Goal: Task Accomplishment & Management: Manage account settings

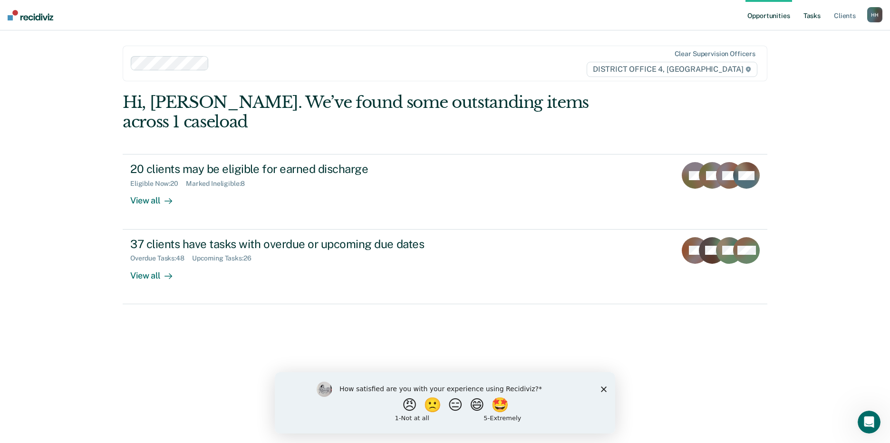
click at [809, 12] on link "Tasks" at bounding box center [811, 15] width 21 height 30
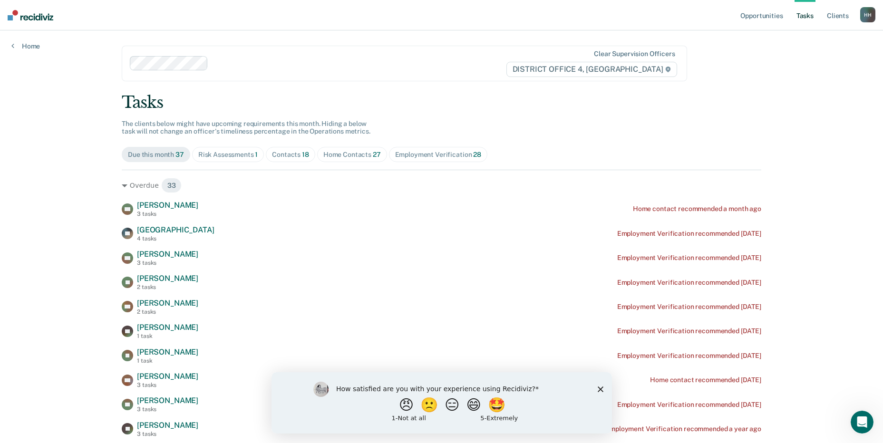
click at [292, 149] on span "Contacts 18" at bounding box center [290, 154] width 49 height 15
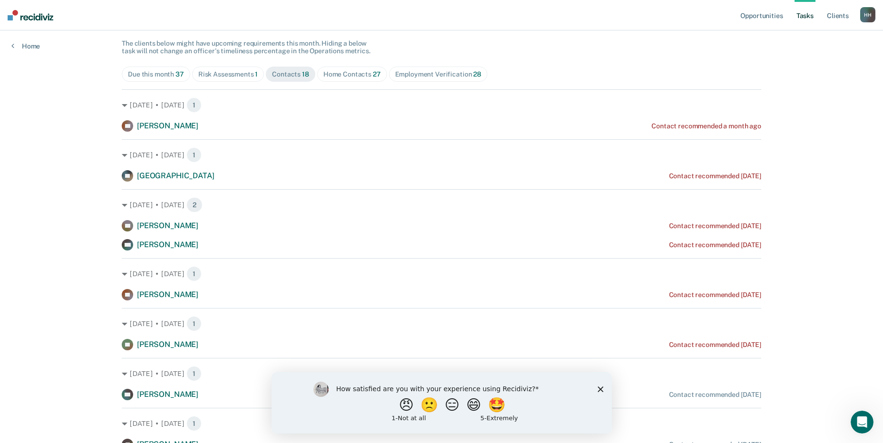
scroll to position [95, 0]
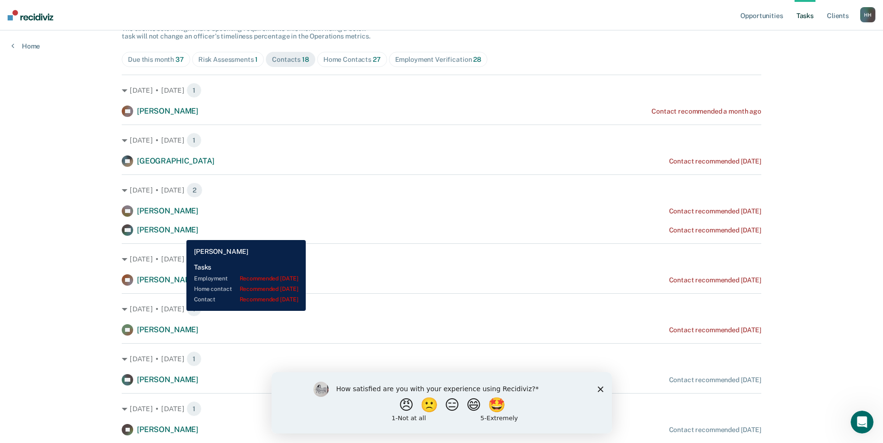
click at [179, 233] on span "[PERSON_NAME]" at bounding box center [167, 229] width 61 height 9
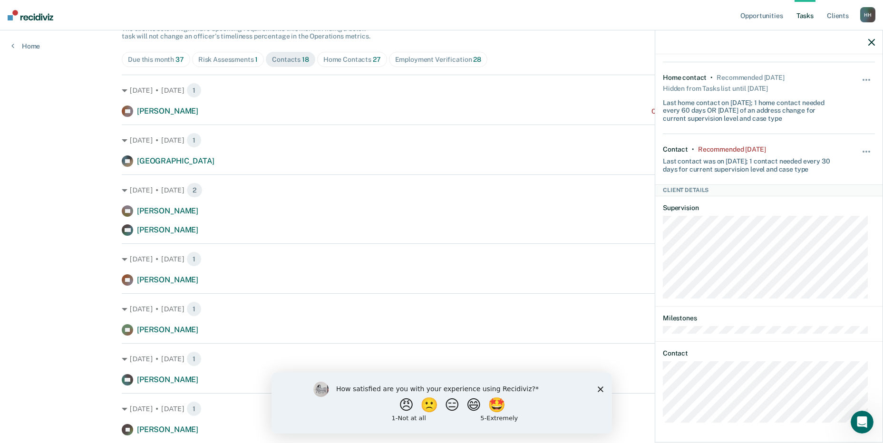
scroll to position [0, 0]
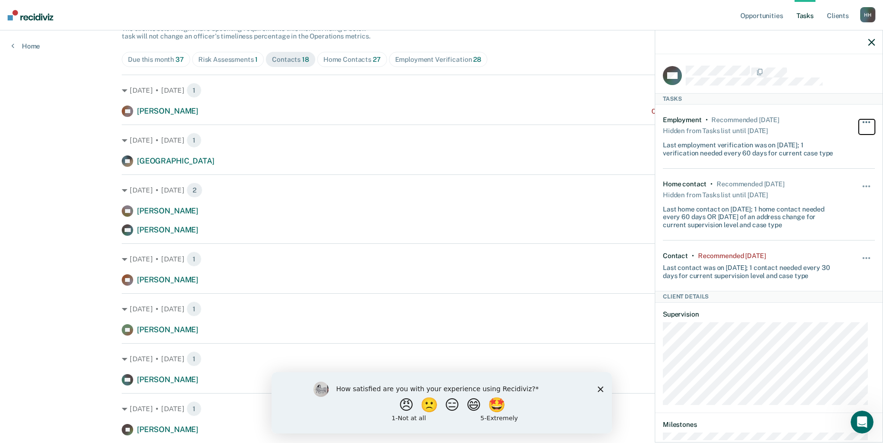
click at [862, 122] on span "button" at bounding box center [863, 122] width 2 height 2
click at [858, 256] on button "button" at bounding box center [866, 262] width 16 height 15
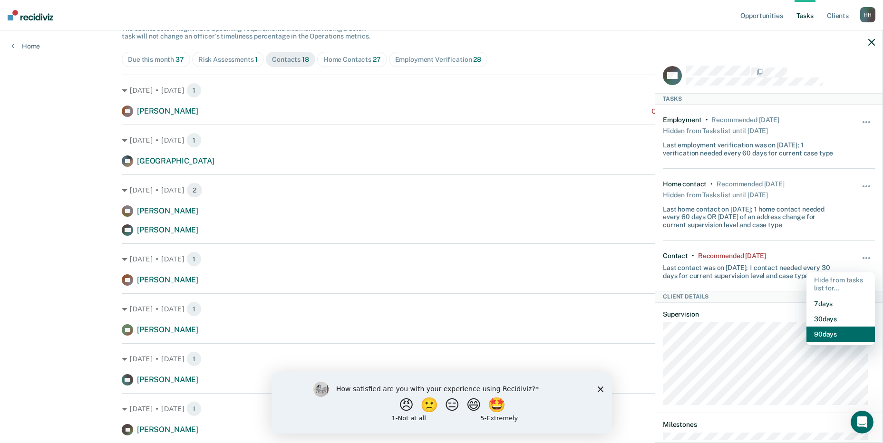
click at [816, 333] on button "90 days" at bounding box center [840, 334] width 68 height 15
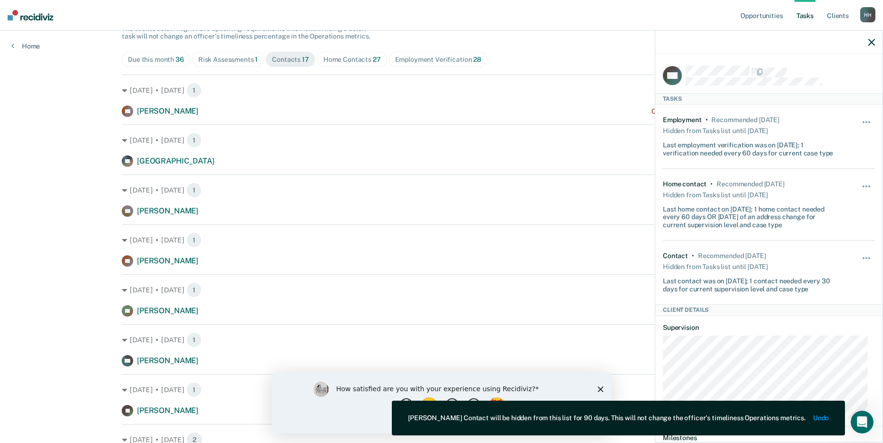
click at [23, 228] on div "Opportunities Tasks Client s [PERSON_NAME], [PERSON_NAME] Profile How it works …" at bounding box center [441, 126] width 883 height 443
click at [871, 41] on icon "button" at bounding box center [871, 42] width 7 height 7
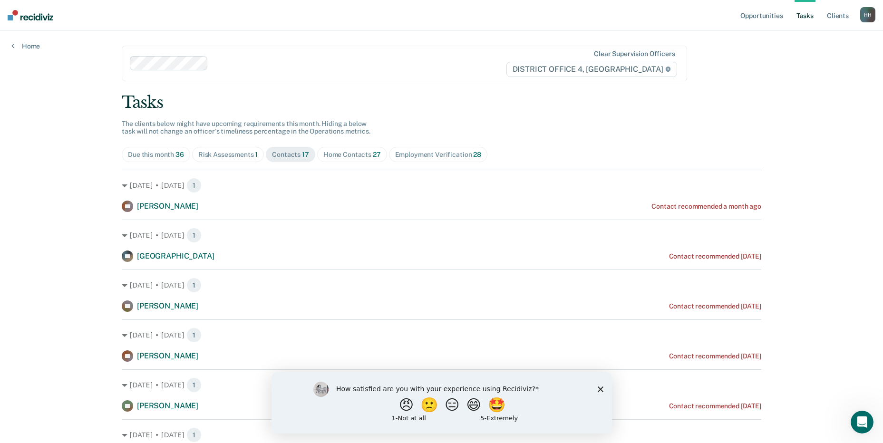
click at [342, 156] on div "Home Contacts 27" at bounding box center [352, 155] width 58 height 8
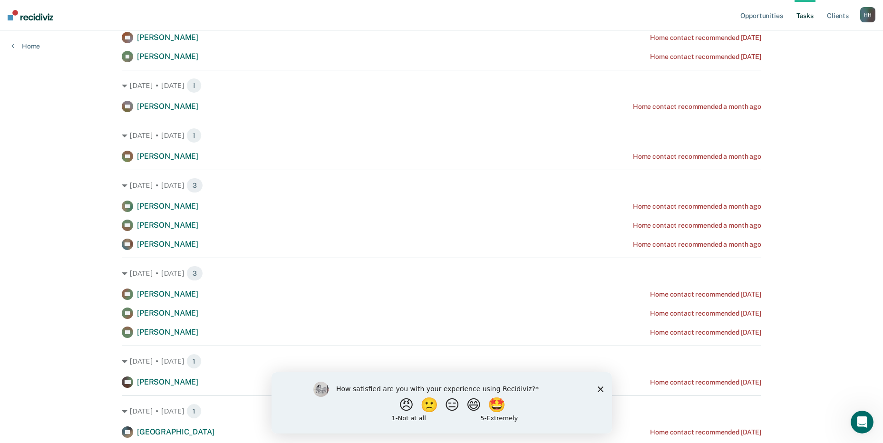
scroll to position [285, 0]
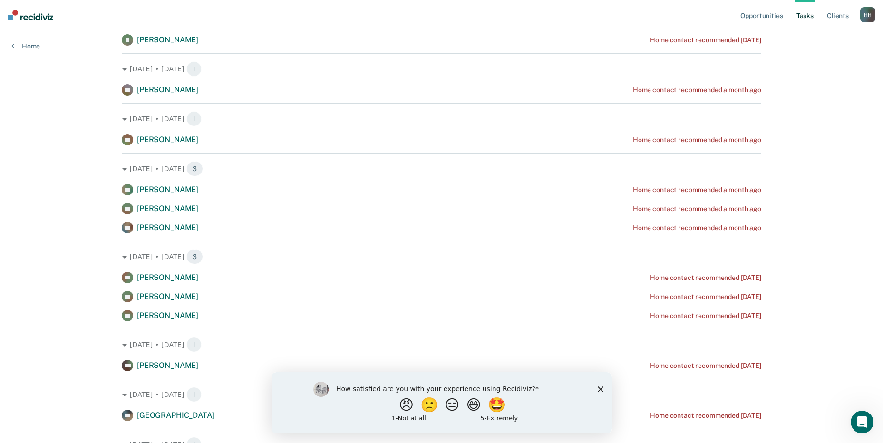
click at [600, 389] on polygon "Close survey" at bounding box center [600, 389] width 6 height 6
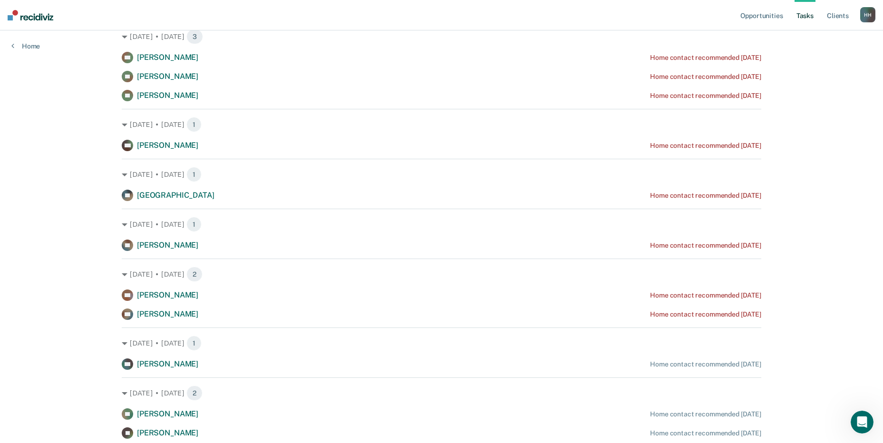
scroll to position [475, 0]
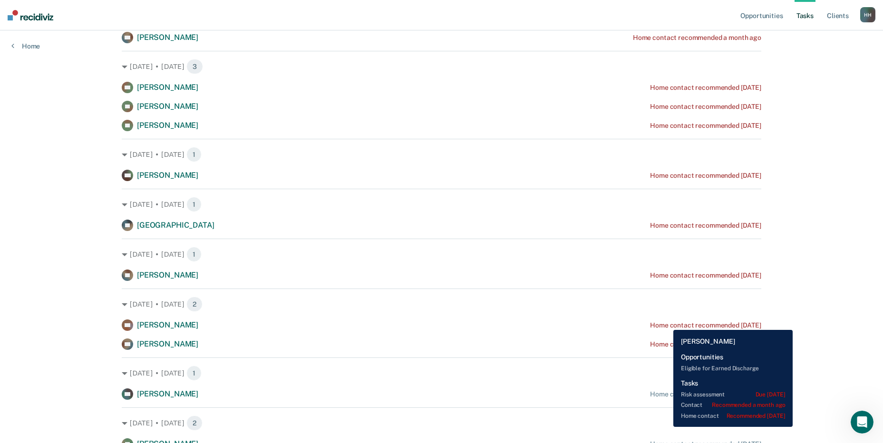
click at [666, 323] on div "Home contact recommended [DATE]" at bounding box center [705, 325] width 111 height 8
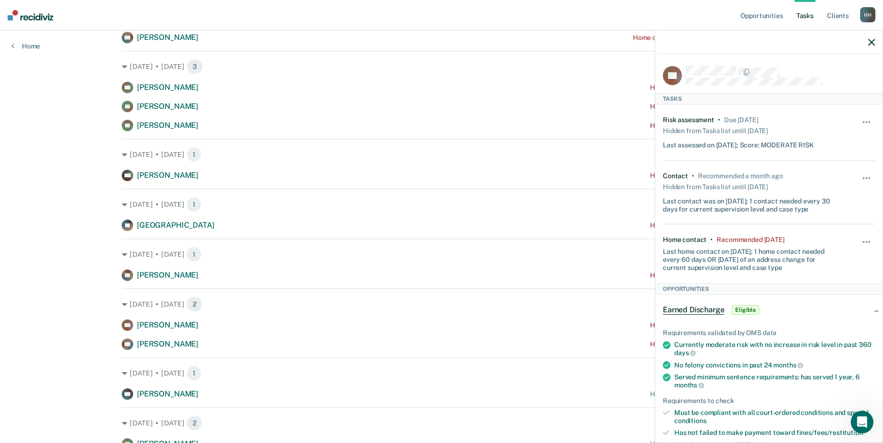
click at [858, 236] on div "Hide from tasks list for... 7 days 30 days 90 days" at bounding box center [866, 254] width 16 height 36
click at [863, 241] on button "button" at bounding box center [866, 246] width 16 height 15
click at [812, 319] on button "90 days" at bounding box center [840, 317] width 68 height 15
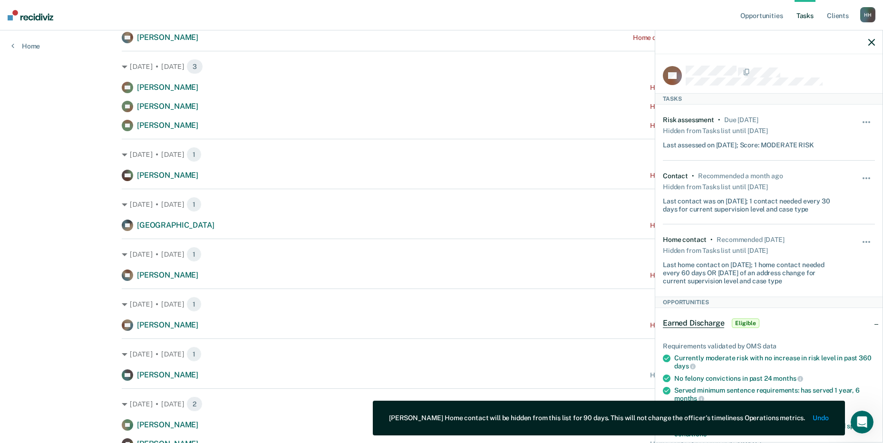
click at [868, 47] on div at bounding box center [768, 42] width 227 height 24
click at [868, 40] on icon "button" at bounding box center [871, 42] width 7 height 7
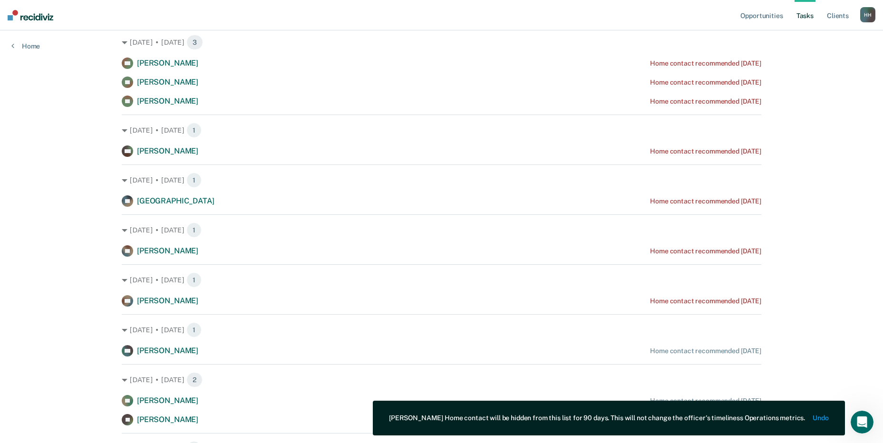
scroll to position [523, 0]
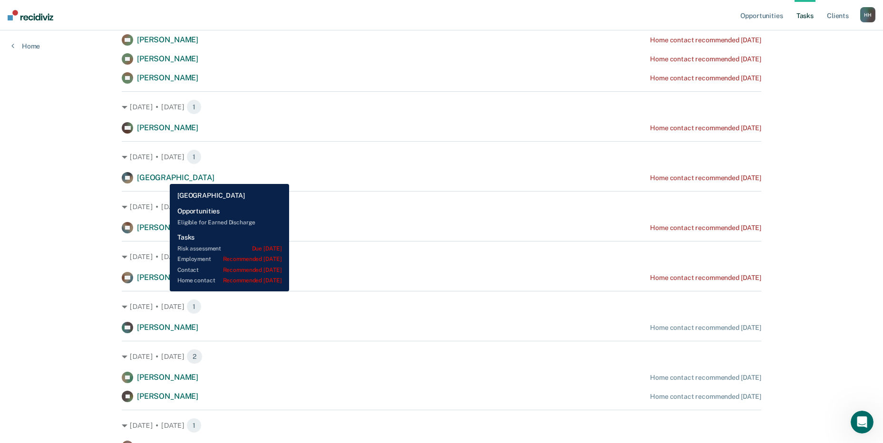
click at [163, 177] on span "[GEOGRAPHIC_DATA]" at bounding box center [175, 177] width 77 height 9
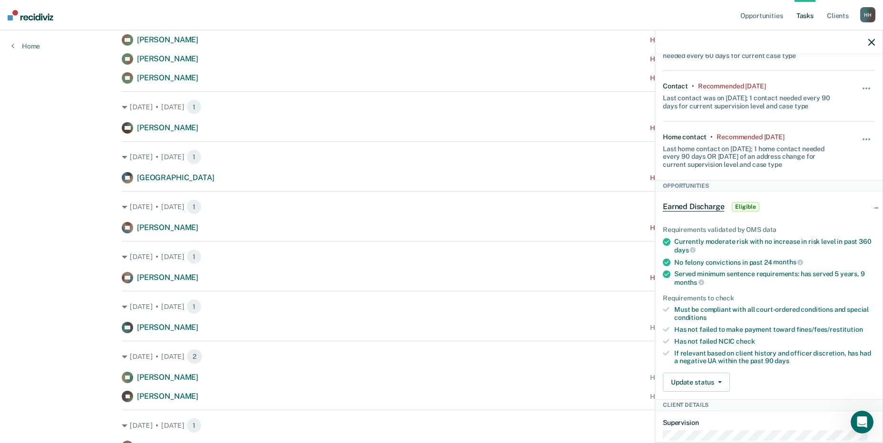
scroll to position [0, 0]
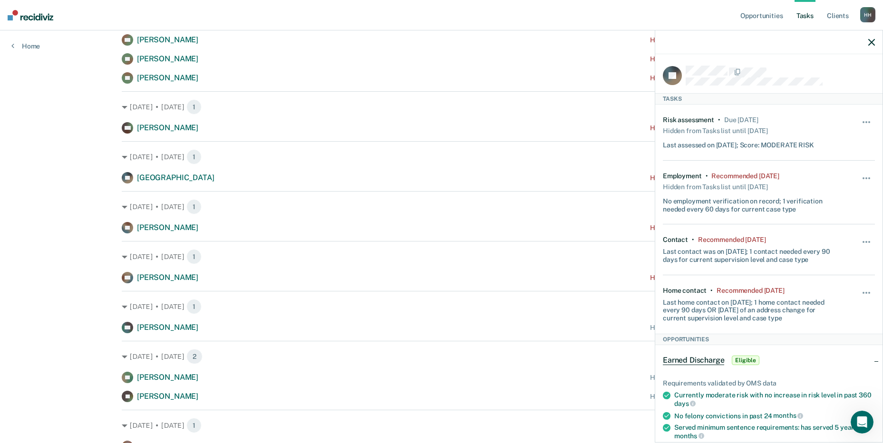
click at [742, 292] on div "Recommended [DATE]" at bounding box center [749, 291] width 67 height 8
click at [686, 291] on div "Home contact" at bounding box center [685, 291] width 44 height 8
click at [865, 292] on span "button" at bounding box center [866, 293] width 2 height 2
drag, startPoint x: 754, startPoint y: 283, endPoint x: 628, endPoint y: 279, distance: 125.5
click at [753, 283] on div "Home contact • Recommended [DATE] Last home contact on [DATE]; 1 home contact n…" at bounding box center [769, 304] width 212 height 58
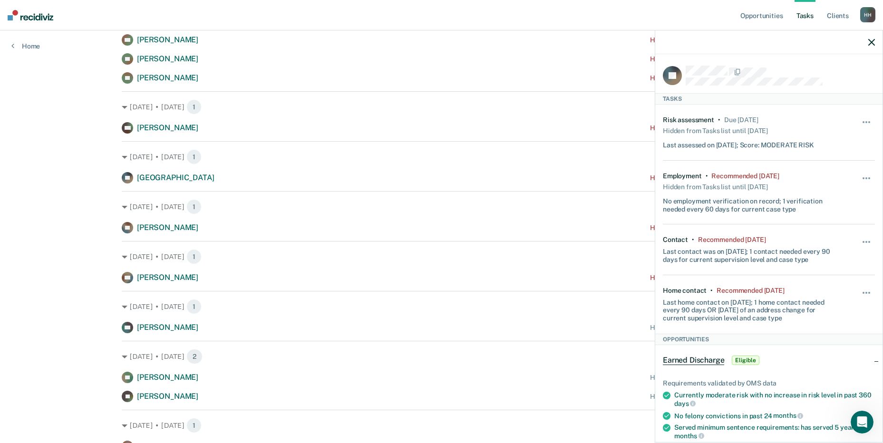
click at [867, 42] on div at bounding box center [768, 42] width 227 height 24
click at [867, 41] on div at bounding box center [768, 42] width 227 height 24
click at [870, 41] on icon "button" at bounding box center [871, 42] width 7 height 7
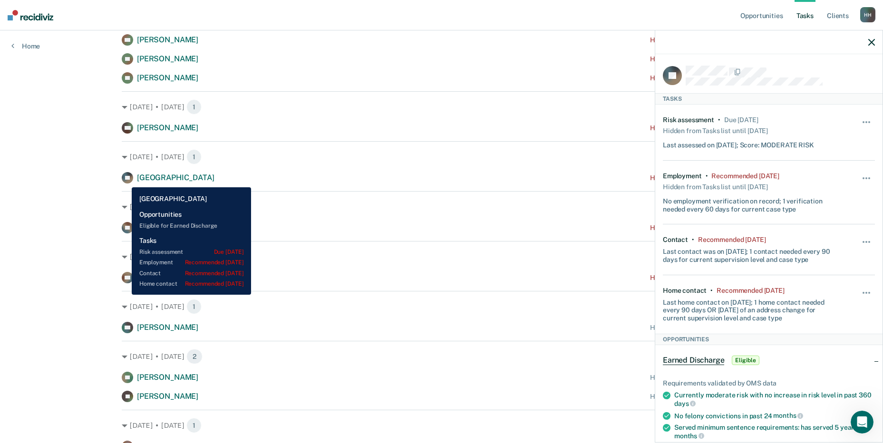
click at [125, 180] on rect at bounding box center [127, 177] width 11 height 11
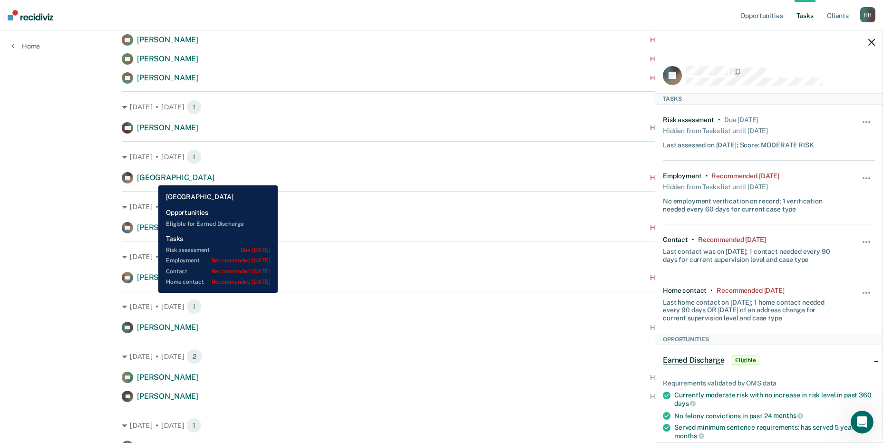
click at [152, 178] on span "[GEOGRAPHIC_DATA]" at bounding box center [175, 177] width 77 height 9
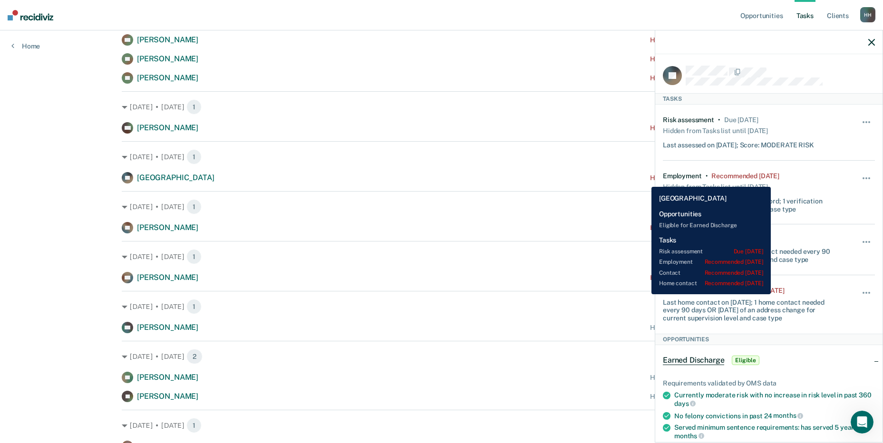
click at [650, 179] on div "Home contact recommended [DATE]" at bounding box center [705, 178] width 111 height 8
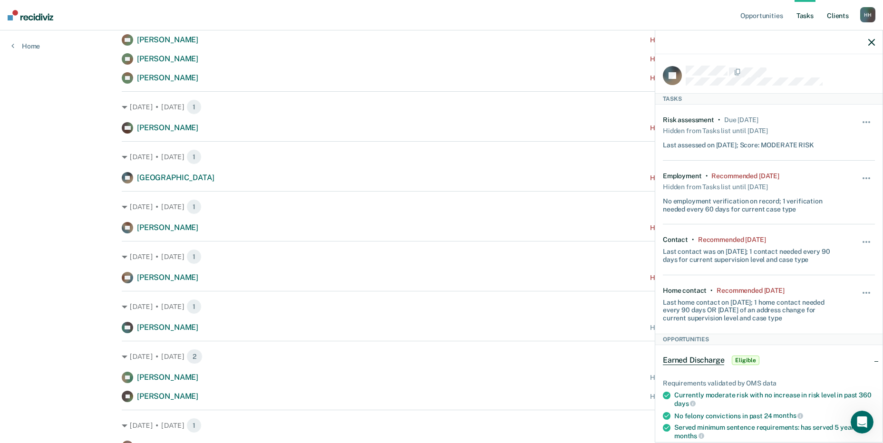
click at [837, 17] on link "Client s" at bounding box center [838, 15] width 26 height 30
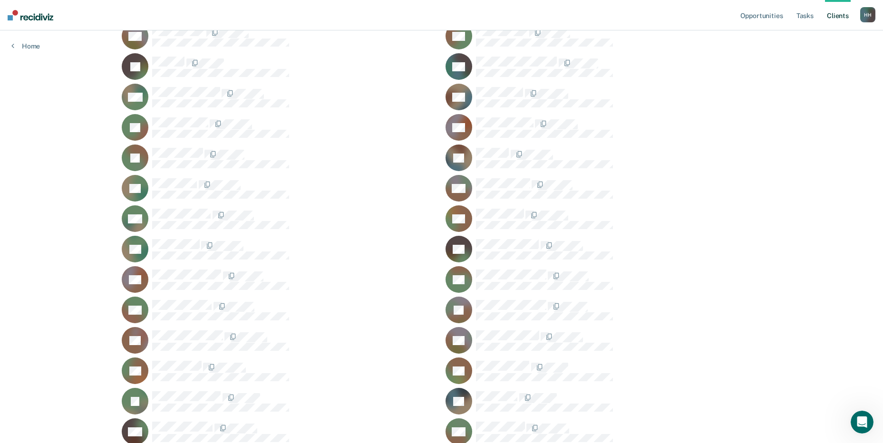
scroll to position [347, 0]
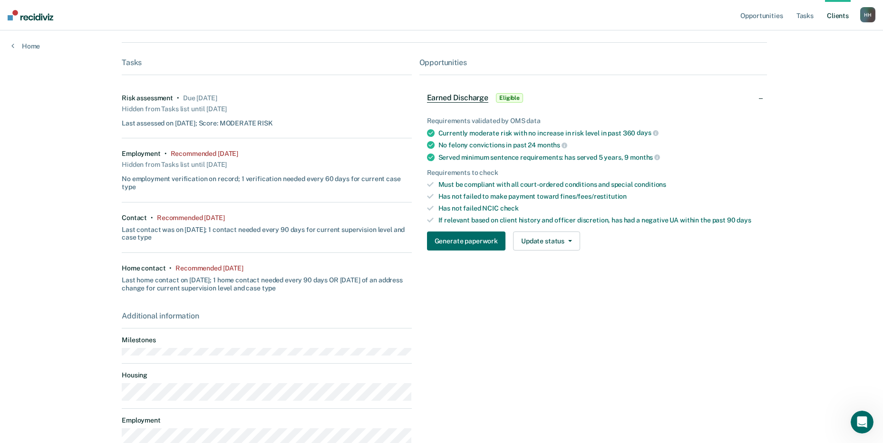
scroll to position [183, 0]
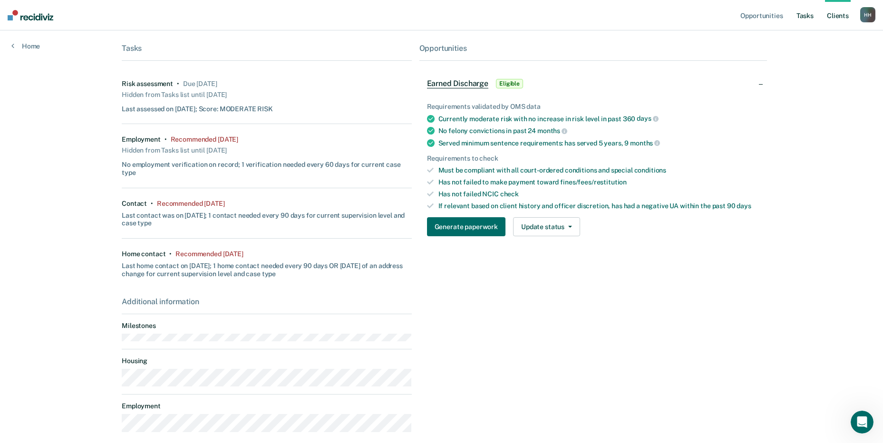
click at [806, 19] on link "Tasks" at bounding box center [804, 15] width 21 height 30
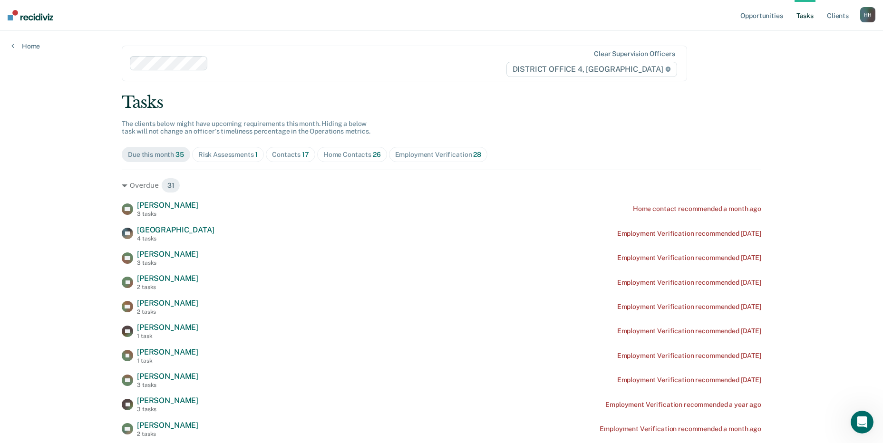
click at [337, 155] on div "Home Contacts 26" at bounding box center [352, 155] width 58 height 8
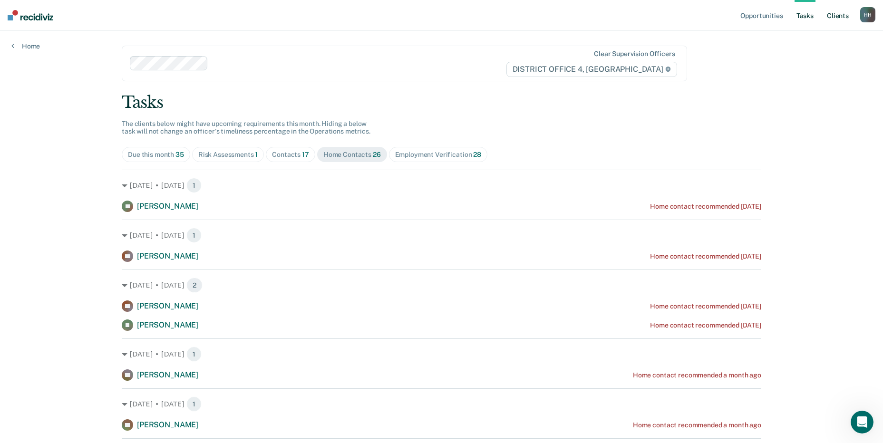
click at [831, 19] on link "Client s" at bounding box center [838, 15] width 26 height 30
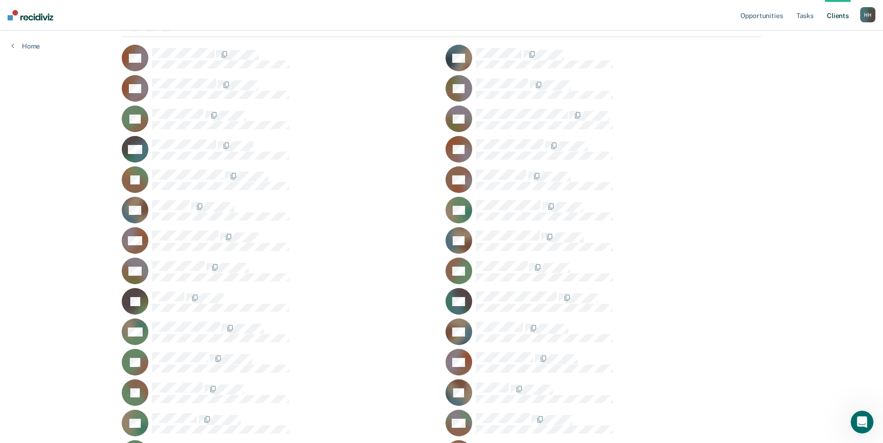
scroll to position [95, 0]
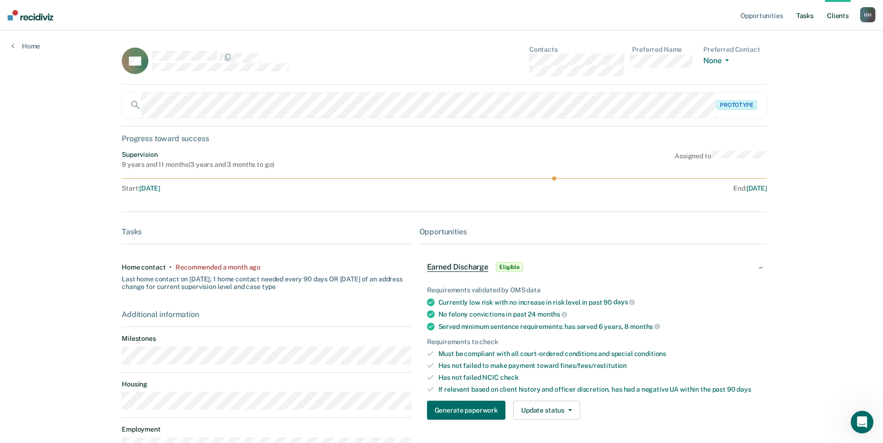
click at [806, 15] on link "Tasks" at bounding box center [804, 15] width 21 height 30
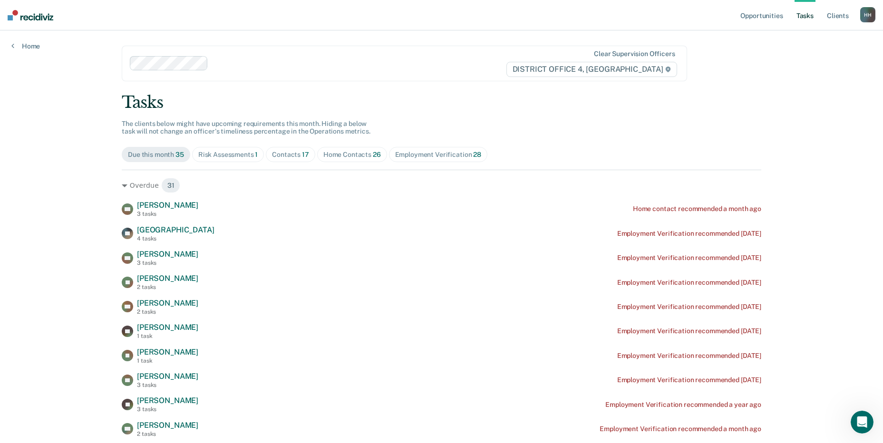
click at [356, 158] on div "Home Contacts 26" at bounding box center [352, 155] width 58 height 8
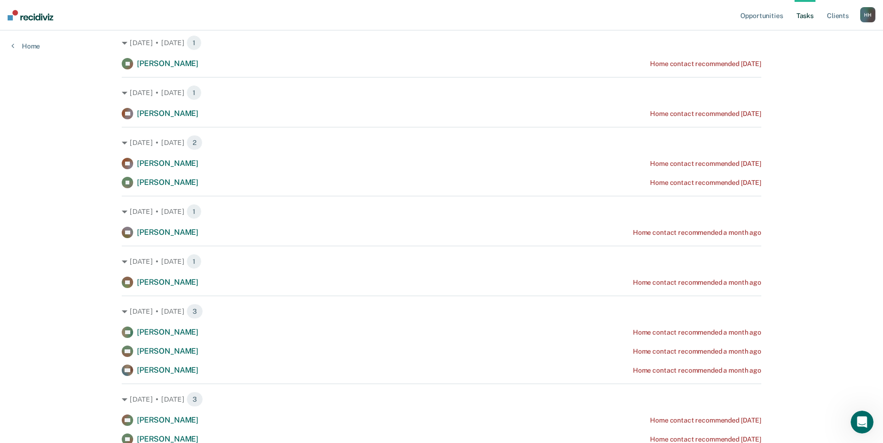
scroll to position [190, 0]
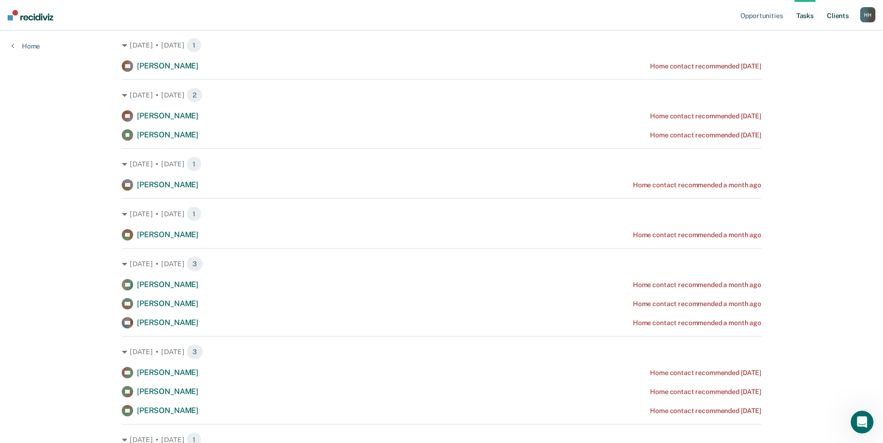
click at [850, 20] on link "Client s" at bounding box center [838, 15] width 26 height 30
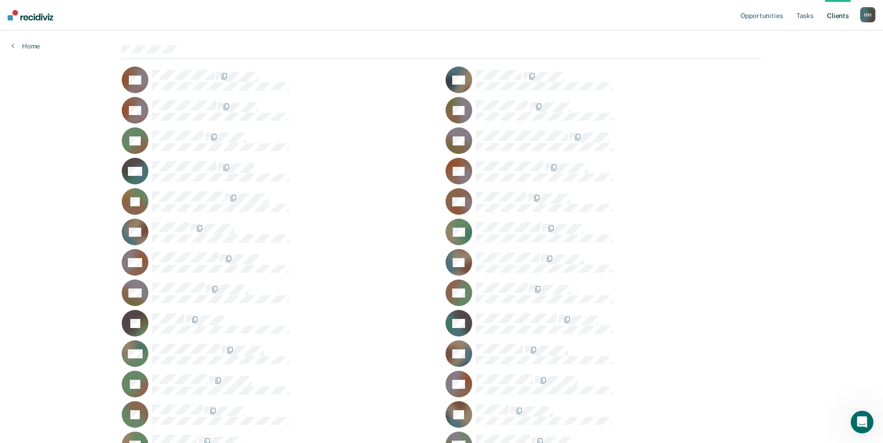
scroll to position [347, 0]
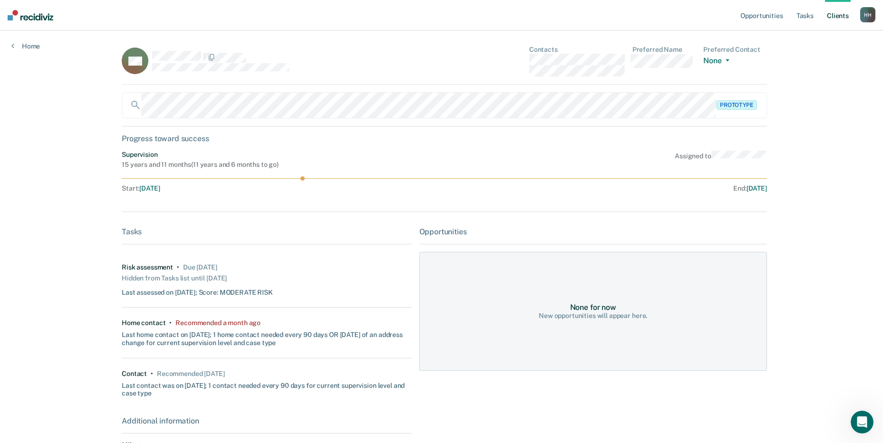
click at [835, 16] on link "Client s" at bounding box center [838, 15] width 26 height 30
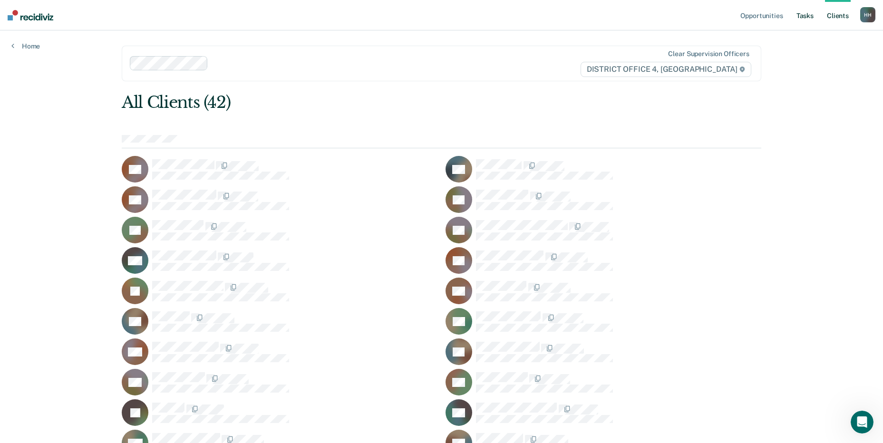
click at [810, 16] on link "Tasks" at bounding box center [804, 15] width 21 height 30
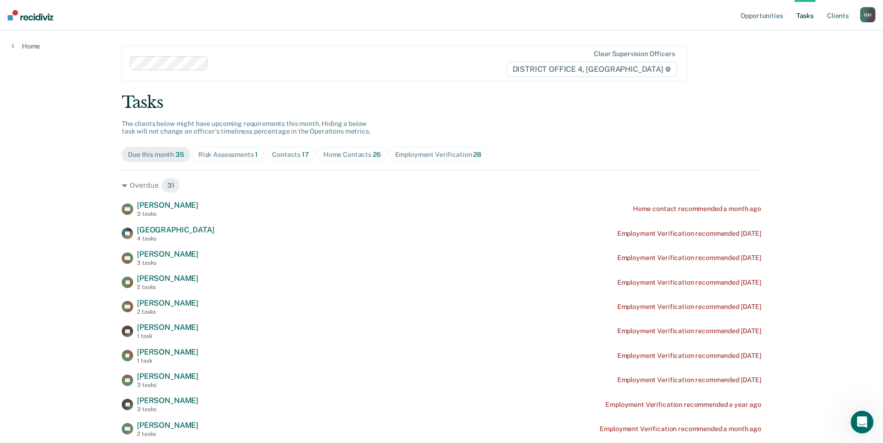
click at [327, 151] on div "Home Contacts 26" at bounding box center [352, 155] width 58 height 8
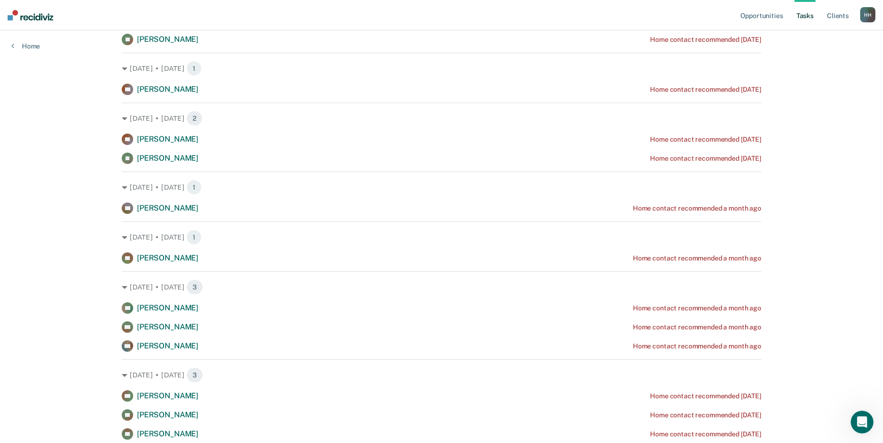
scroll to position [190, 0]
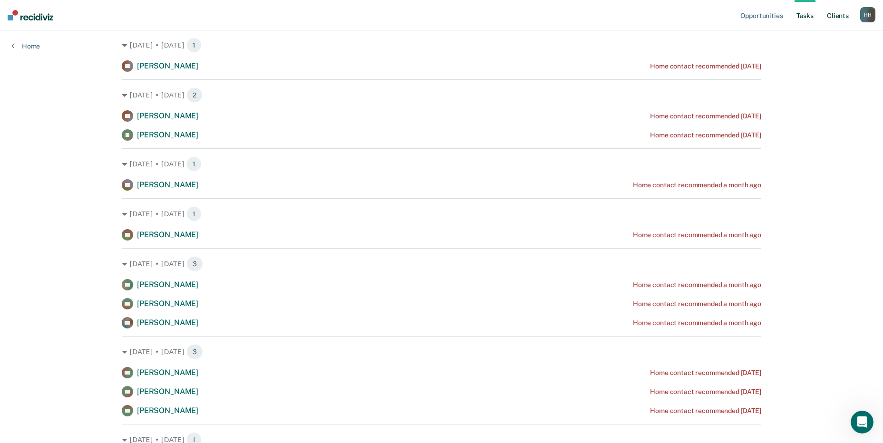
click at [837, 19] on link "Client s" at bounding box center [838, 15] width 26 height 30
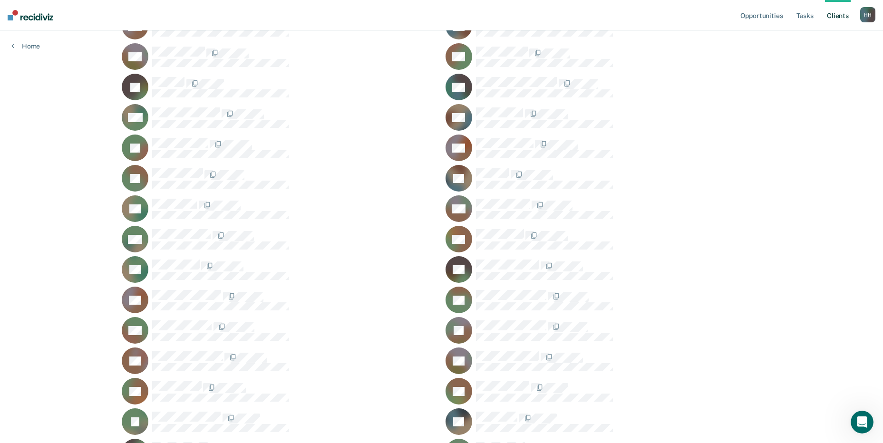
scroll to position [347, 0]
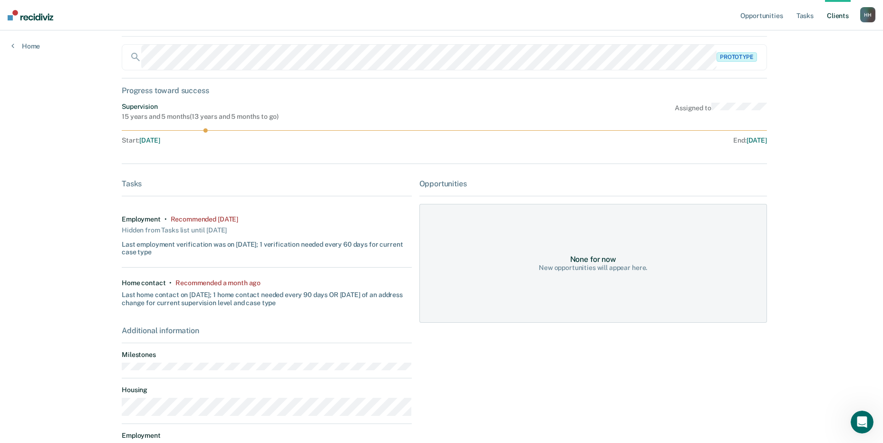
scroll to position [93, 0]
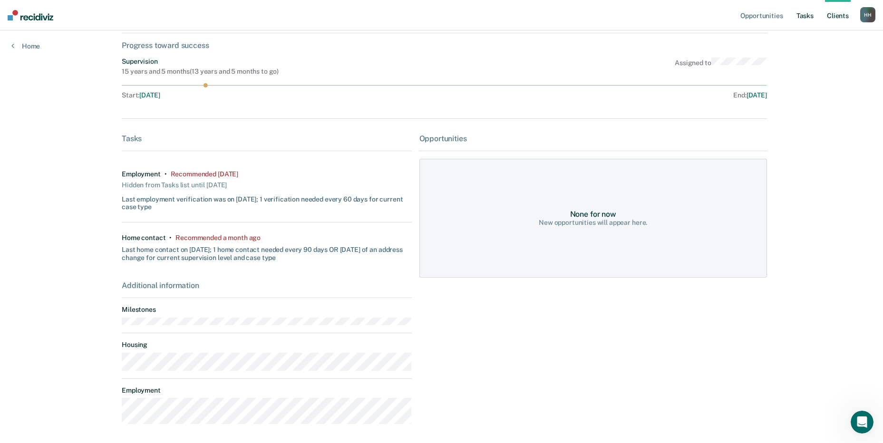
click at [806, 16] on link "Tasks" at bounding box center [804, 15] width 21 height 30
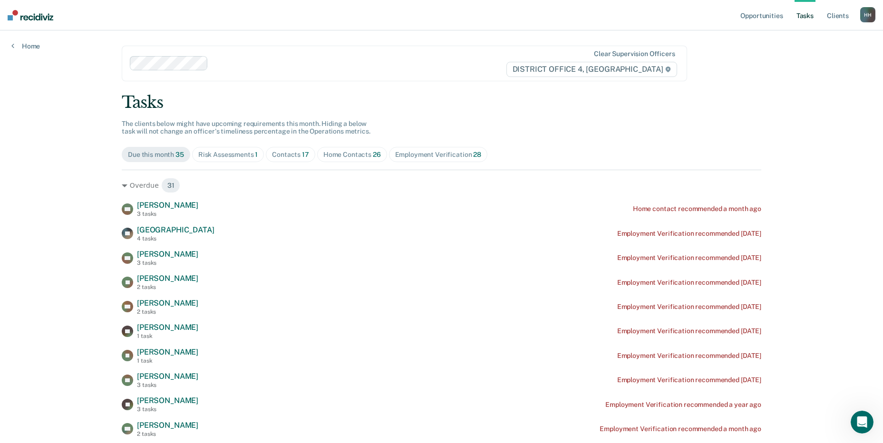
click at [337, 149] on span "Home Contacts 26" at bounding box center [352, 154] width 70 height 15
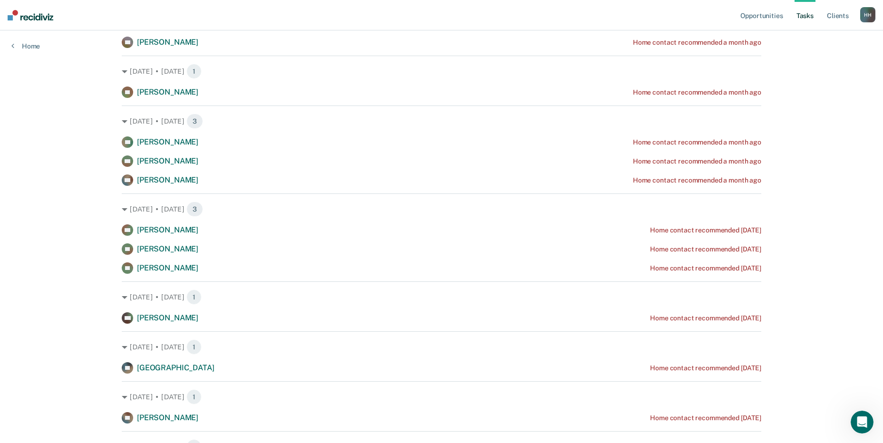
scroll to position [380, 0]
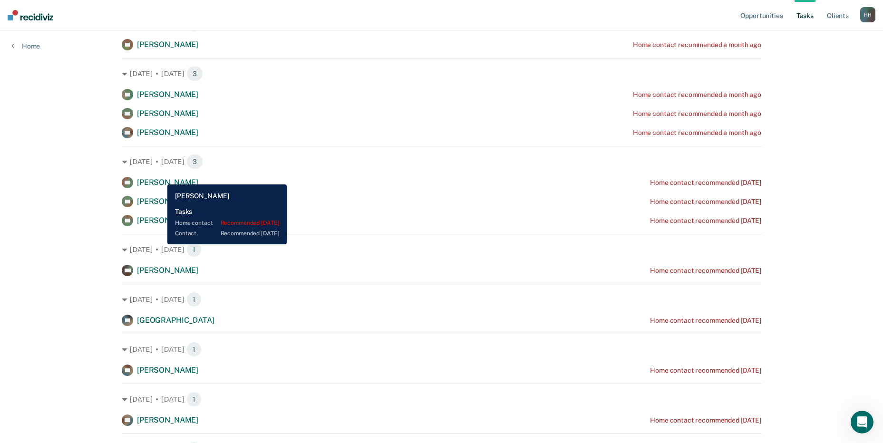
click at [160, 178] on span "[PERSON_NAME]" at bounding box center [167, 182] width 61 height 9
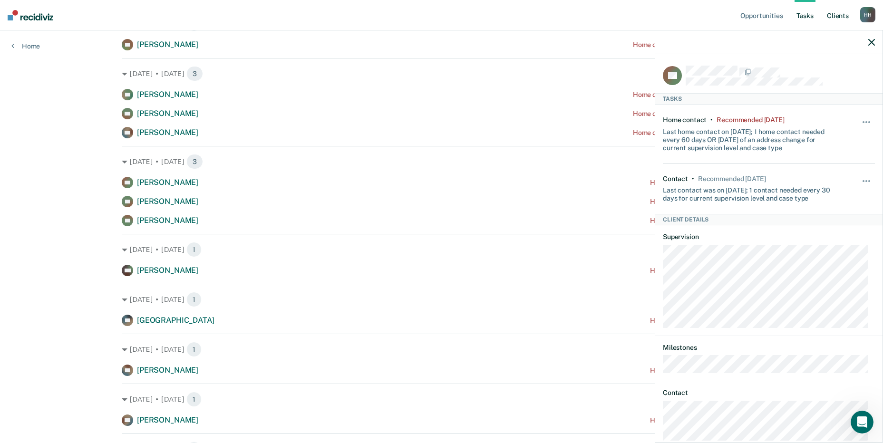
click at [835, 16] on link "Client s" at bounding box center [838, 15] width 26 height 30
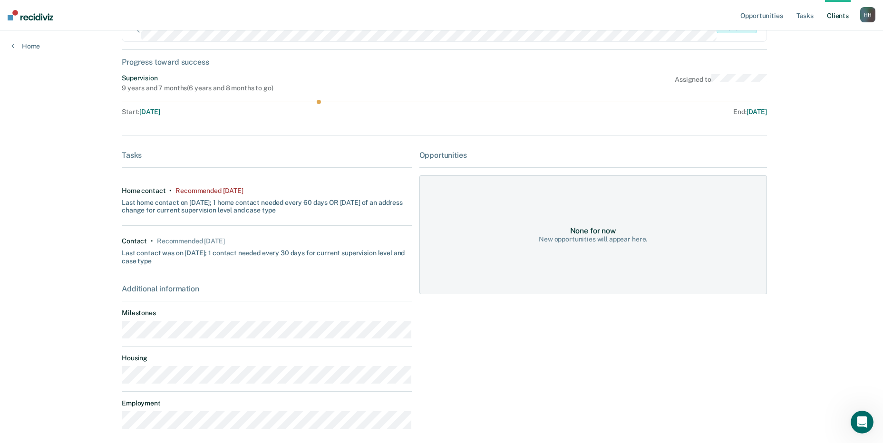
scroll to position [82, 0]
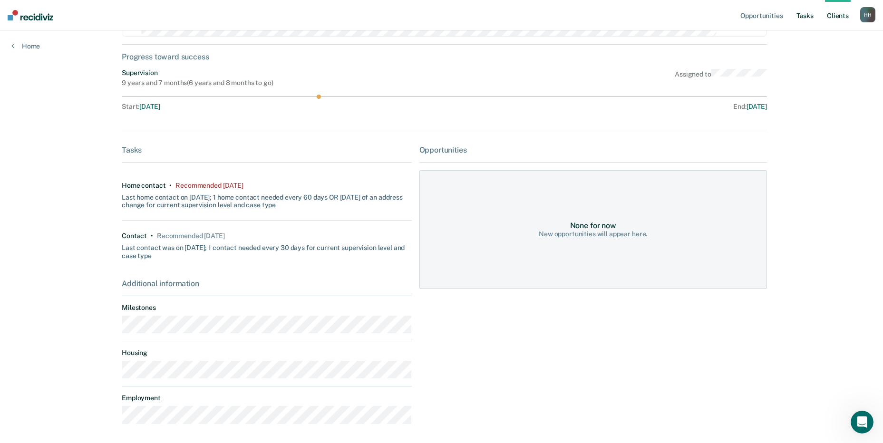
click at [800, 18] on link "Tasks" at bounding box center [804, 15] width 21 height 30
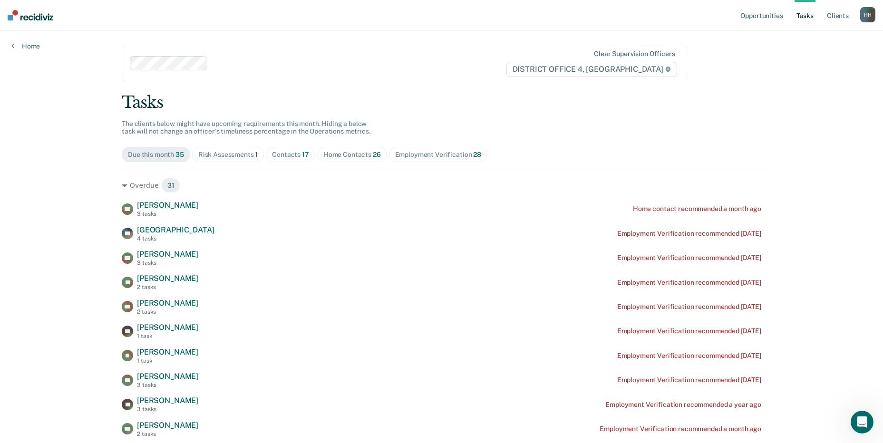
click at [323, 154] on div "Home Contacts 26" at bounding box center [352, 155] width 58 height 8
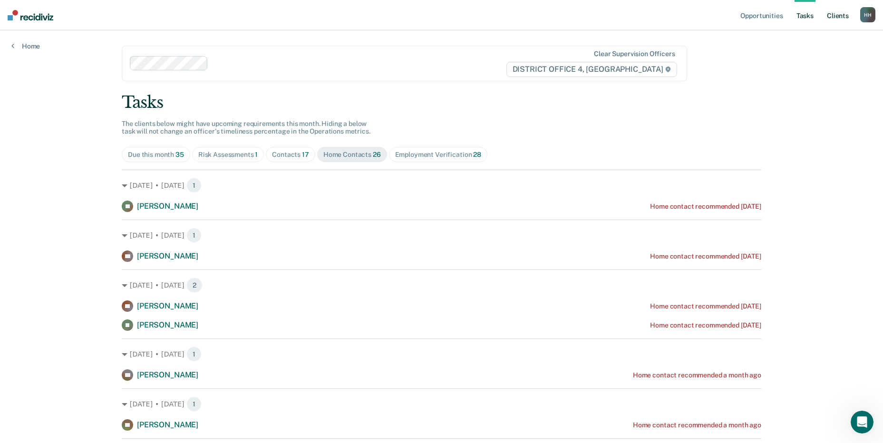
click at [834, 17] on link "Client s" at bounding box center [838, 15] width 26 height 30
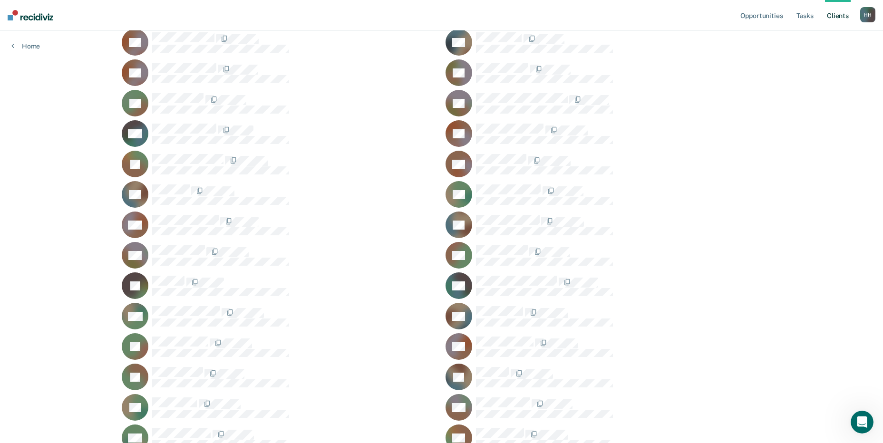
scroll to position [143, 0]
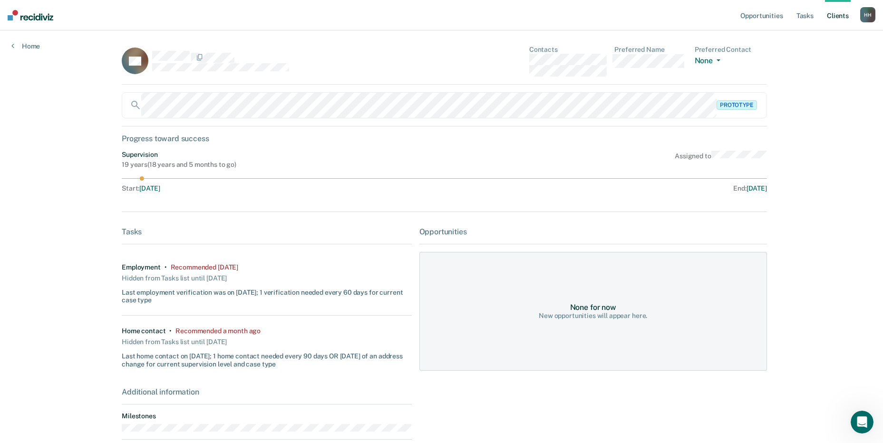
click at [841, 17] on link "Client s" at bounding box center [838, 15] width 26 height 30
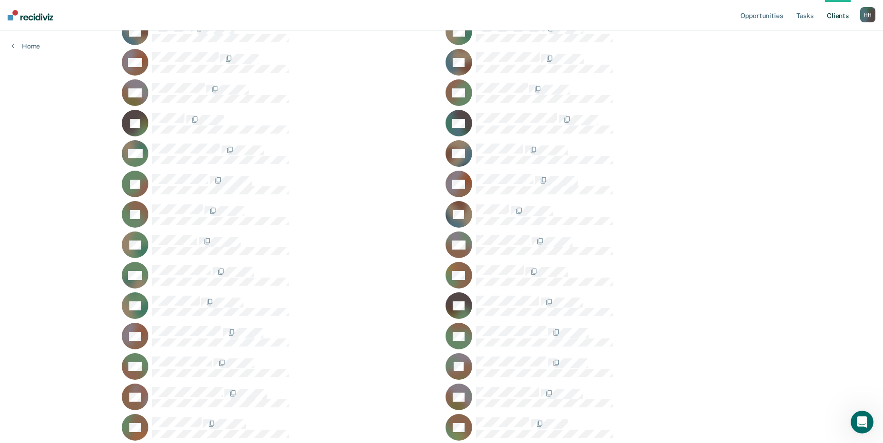
scroll to position [333, 0]
